Goal: Complete application form

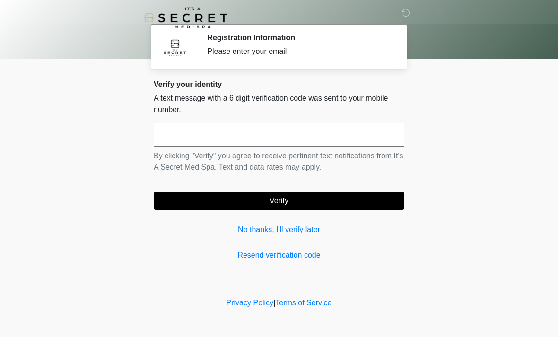
click at [194, 133] on input "text" at bounding box center [279, 135] width 250 height 24
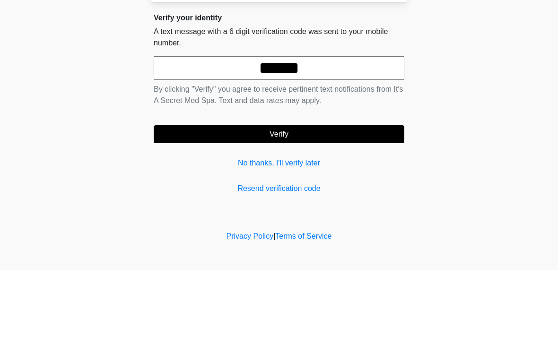
type input "******"
click at [323, 192] on button "Verify" at bounding box center [279, 201] width 250 height 18
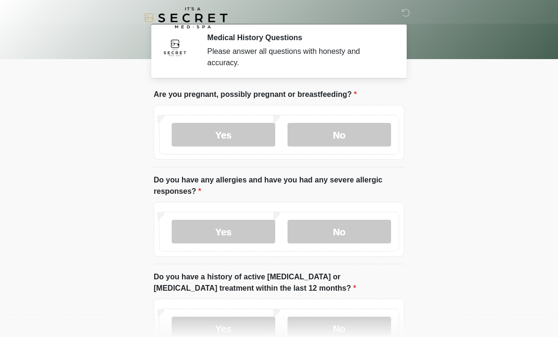
click at [329, 141] on label "No" at bounding box center [338, 135] width 103 height 24
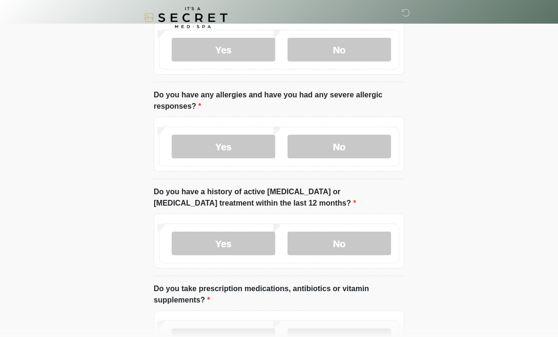
scroll to position [85, 0]
click at [328, 136] on label "No" at bounding box center [338, 147] width 103 height 24
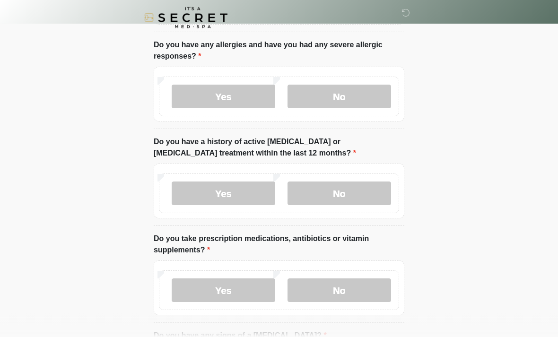
scroll to position [135, 0]
click at [327, 197] on label "No" at bounding box center [338, 193] width 103 height 24
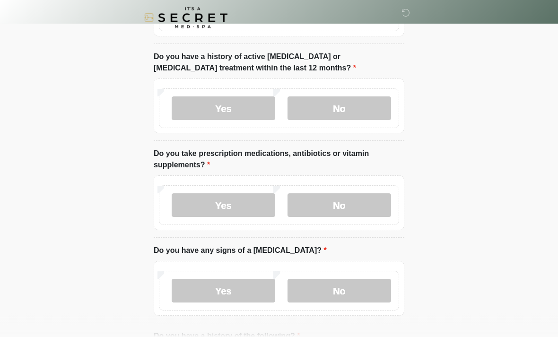
scroll to position [220, 0]
click at [189, 210] on label "Yes" at bounding box center [223, 205] width 103 height 24
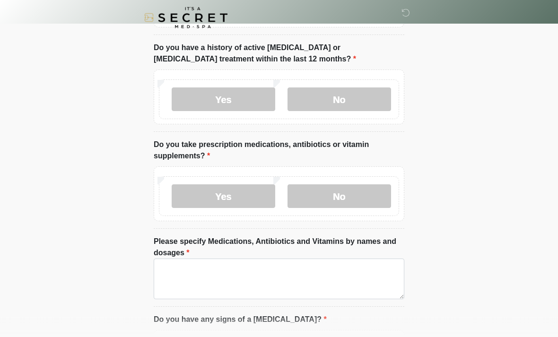
scroll to position [247, 0]
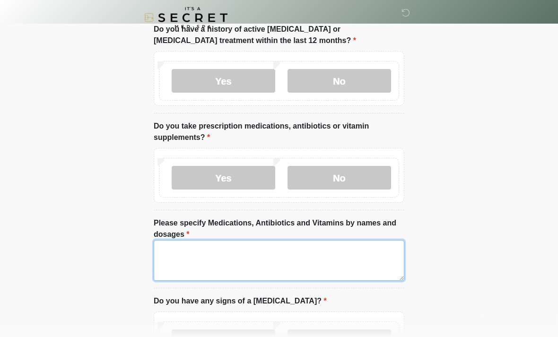
click at [206, 251] on textarea "Please specify Medications, Antibiotics and Vitamins by names and dosages" at bounding box center [279, 261] width 250 height 41
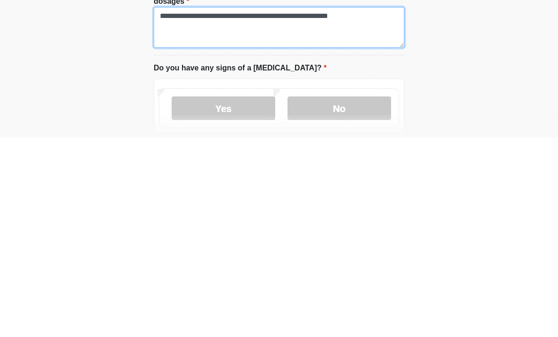
scroll to position [284, 0]
type textarea "**********"
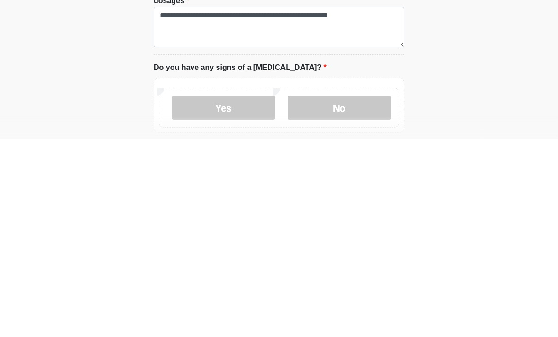
click at [334, 293] on label "No" at bounding box center [338, 305] width 103 height 24
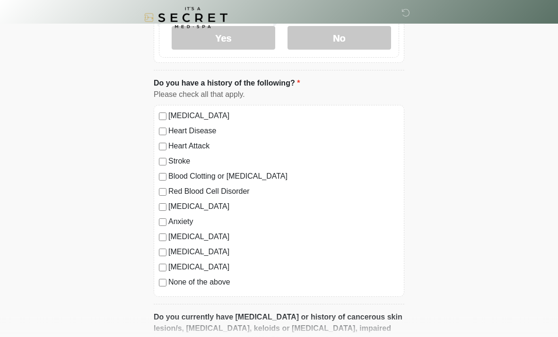
scroll to position [550, 0]
click at [160, 241] on div "High Blood Pressure Heart Disease Heart Attack Stroke Blood Clotting or Bleedin…" at bounding box center [279, 202] width 250 height 192
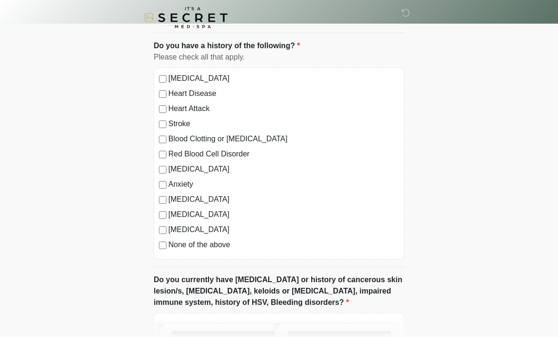
scroll to position [590, 0]
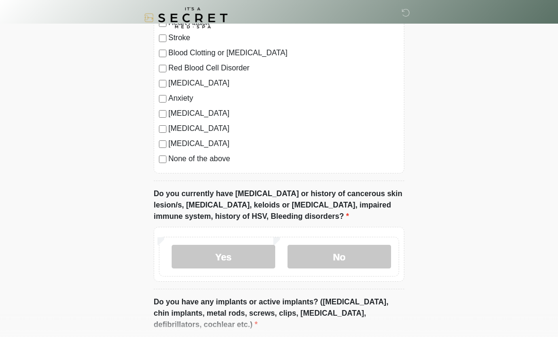
click at [324, 253] on label "No" at bounding box center [338, 257] width 103 height 24
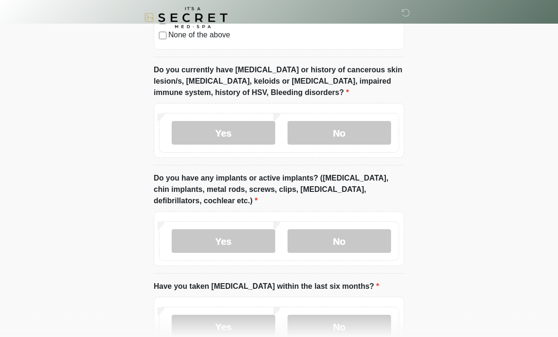
scroll to position [799, 0]
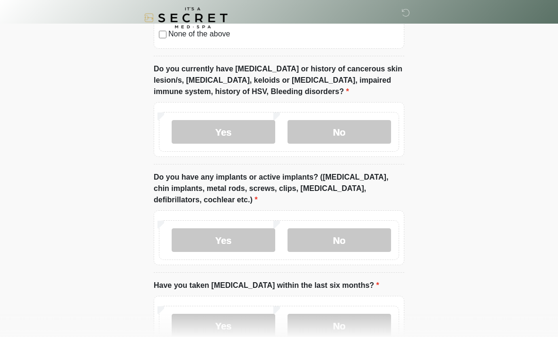
click at [316, 241] on label "No" at bounding box center [338, 240] width 103 height 24
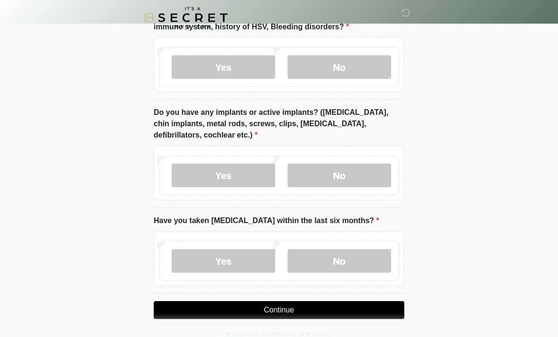
scroll to position [864, 0]
click at [323, 257] on label "No" at bounding box center [338, 261] width 103 height 24
click at [274, 310] on button "Continue" at bounding box center [279, 310] width 250 height 18
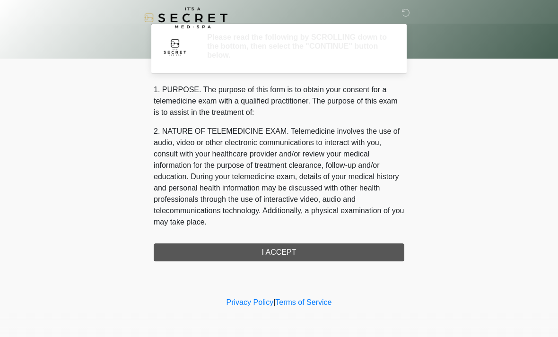
scroll to position [0, 0]
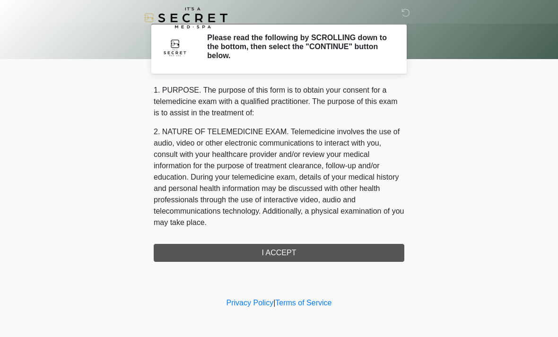
click at [208, 251] on div "1. PURPOSE. The purpose of this form is to obtain your consent for a telemedici…" at bounding box center [279, 173] width 250 height 177
click at [215, 250] on div "1. PURPOSE. The purpose of this form is to obtain your consent for a telemedici…" at bounding box center [279, 173] width 250 height 177
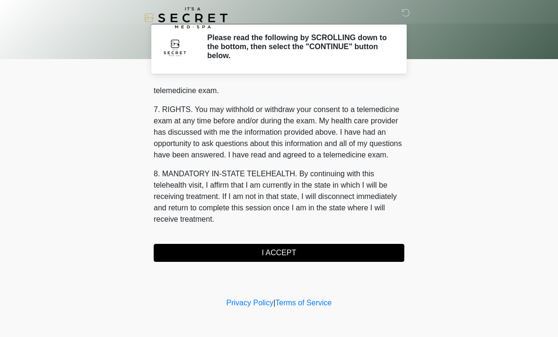
scroll to position [400, 0]
click at [247, 252] on button "I ACCEPT" at bounding box center [279, 253] width 250 height 18
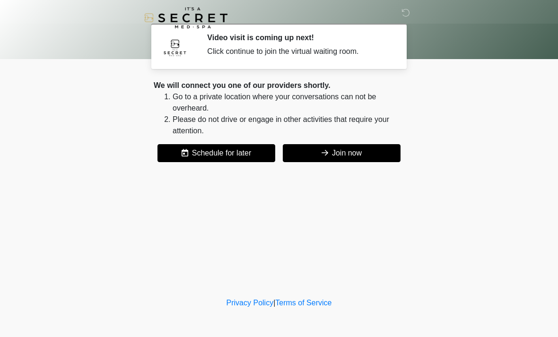
click at [306, 151] on button "Join now" at bounding box center [342, 153] width 118 height 18
